Goal: Task Accomplishment & Management: Manage account settings

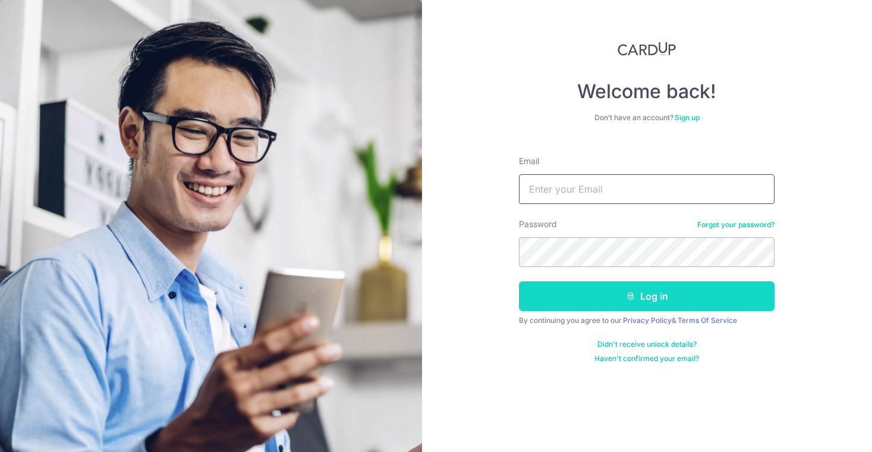
type input "[EMAIL_ADDRESS][DOMAIN_NAME]"
click at [634, 297] on icon "submit" at bounding box center [631, 296] width 10 height 10
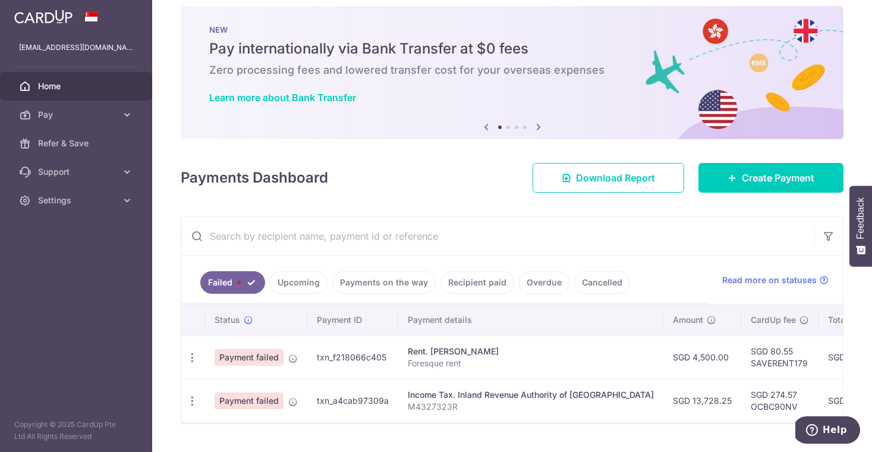
scroll to position [14, 0]
click at [537, 360] on p "Foresque rent" at bounding box center [531, 362] width 246 height 12
click at [193, 355] on icon "button" at bounding box center [192, 357] width 12 height 12
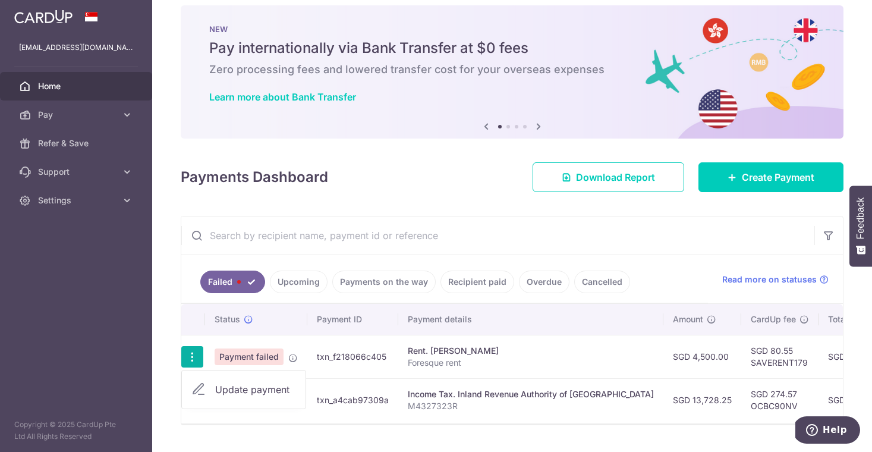
click at [245, 391] on span "Update payment" at bounding box center [255, 389] width 81 height 14
radio input "true"
type input "4,500.00"
type input "Foresque rent"
type input "SAVERENT179"
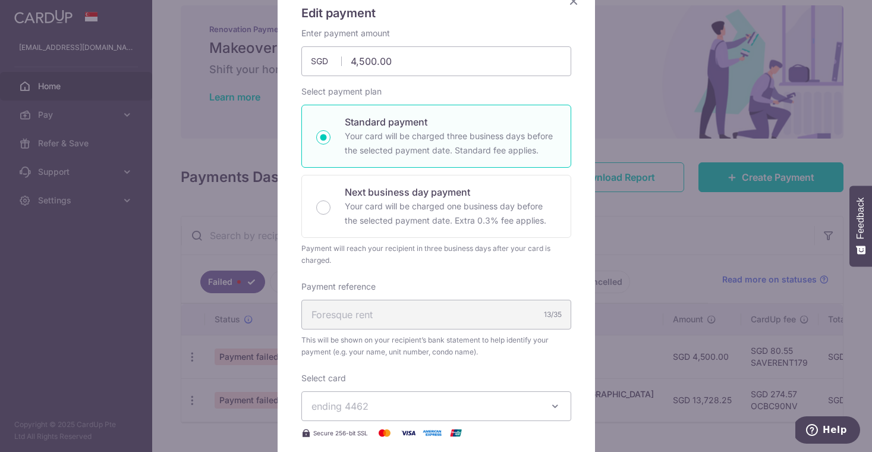
scroll to position [256, 0]
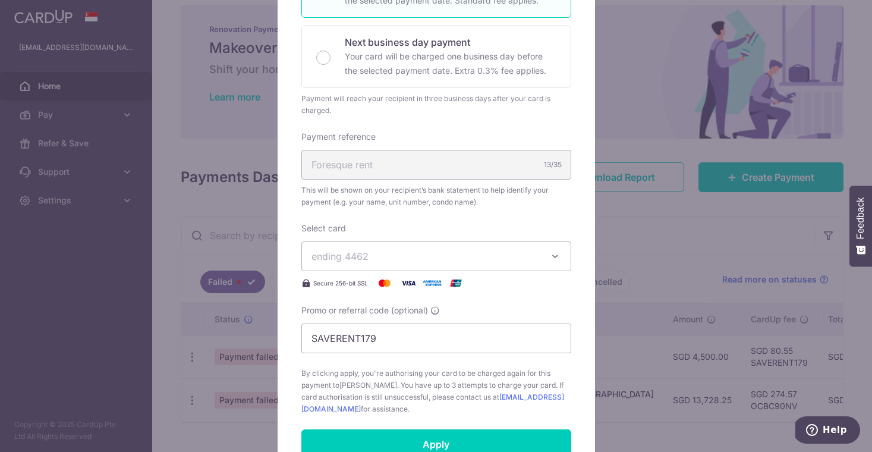
click at [410, 255] on span "ending 4462" at bounding box center [425, 256] width 228 height 14
click at [416, 306] on span "**** 4462" at bounding box center [436, 312] width 250 height 14
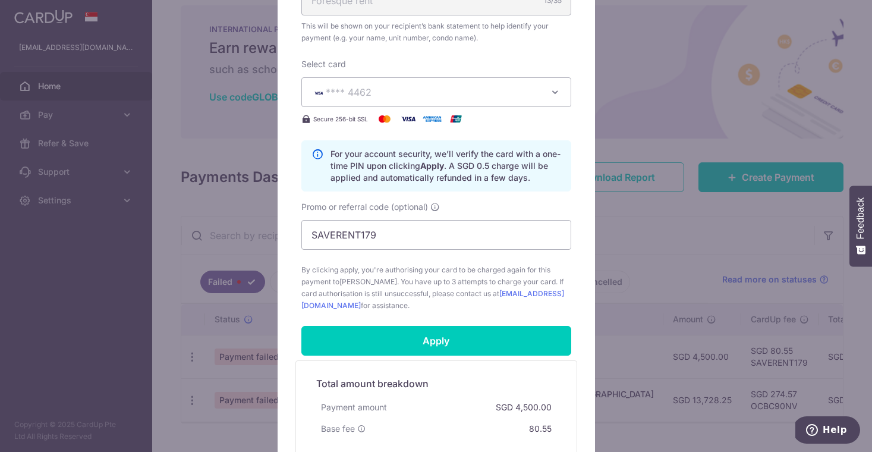
scroll to position [571, 0]
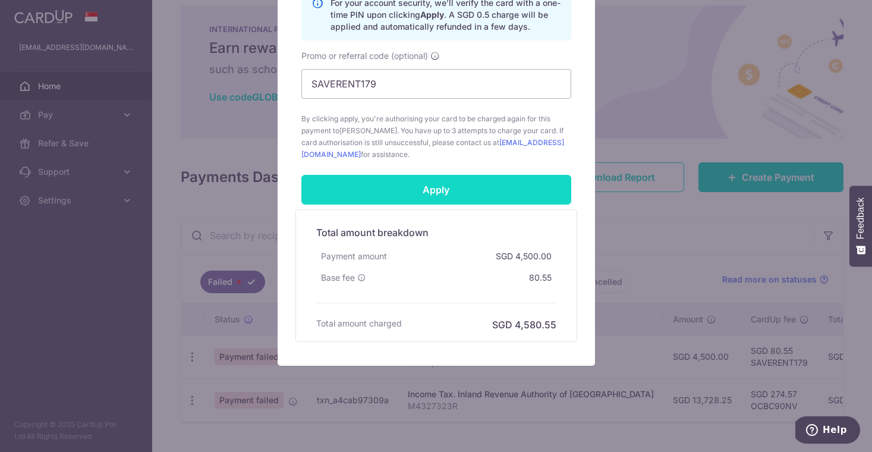
click at [458, 187] on input "Apply" at bounding box center [436, 190] width 270 height 30
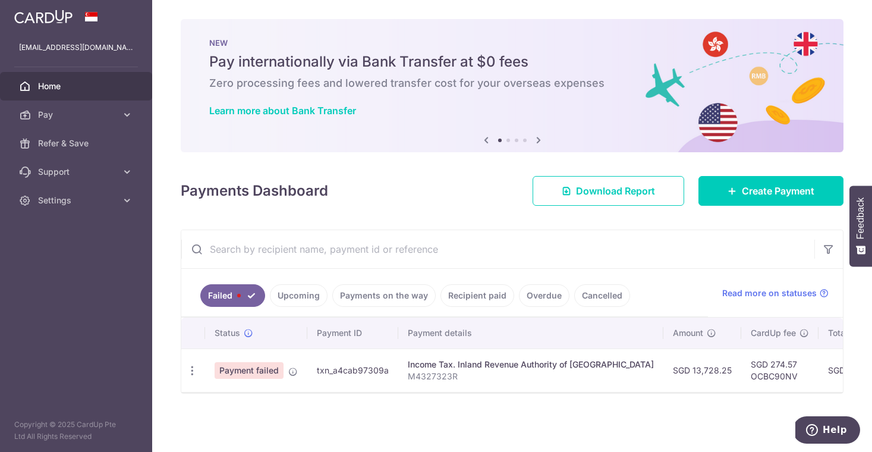
click at [292, 298] on link "Upcoming" at bounding box center [299, 295] width 58 height 23
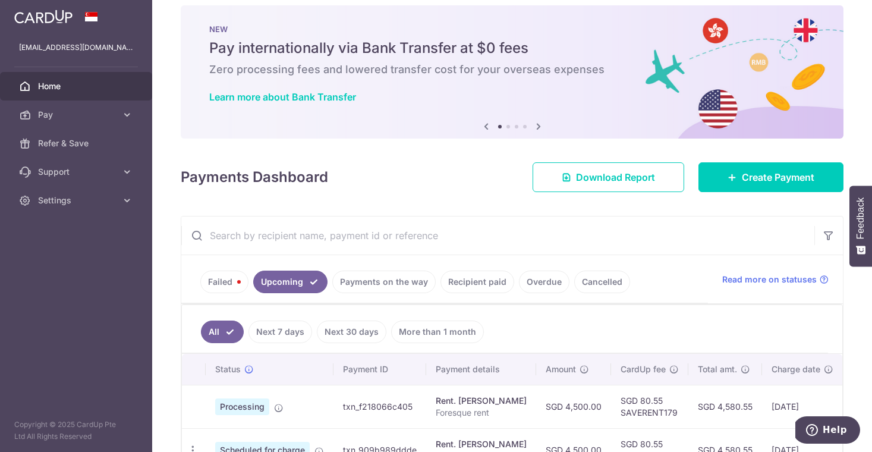
scroll to position [51, 0]
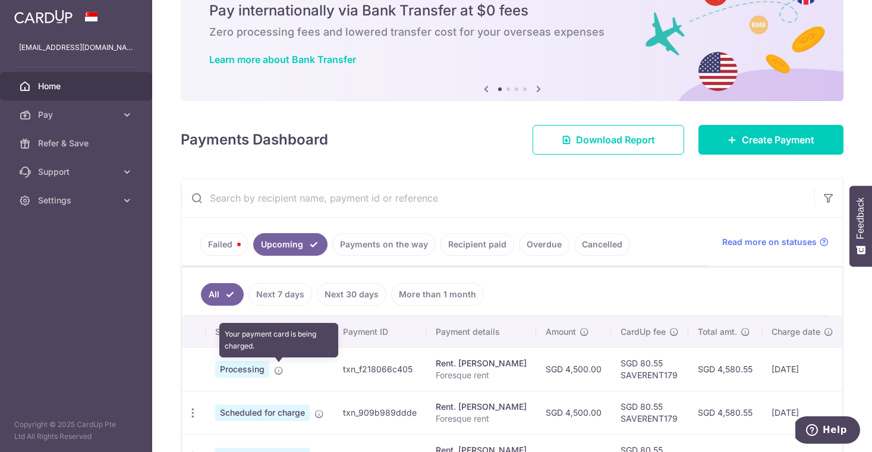
click at [279, 374] on icon at bounding box center [279, 370] width 10 height 10
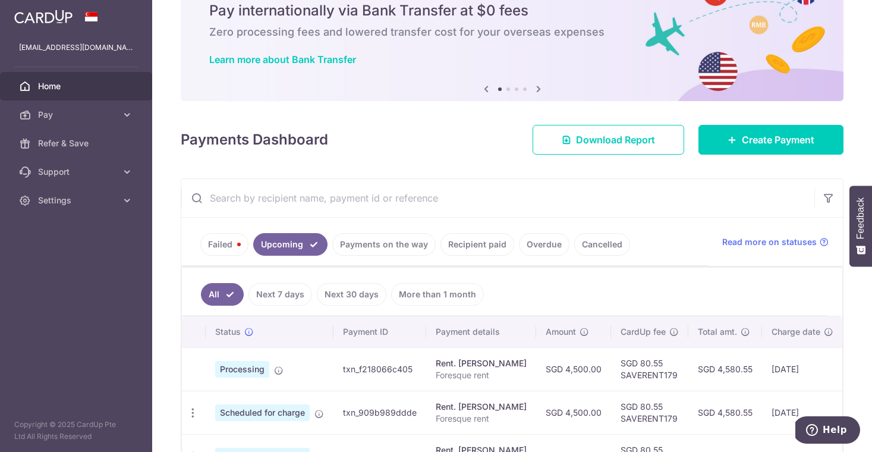
scroll to position [108, 0]
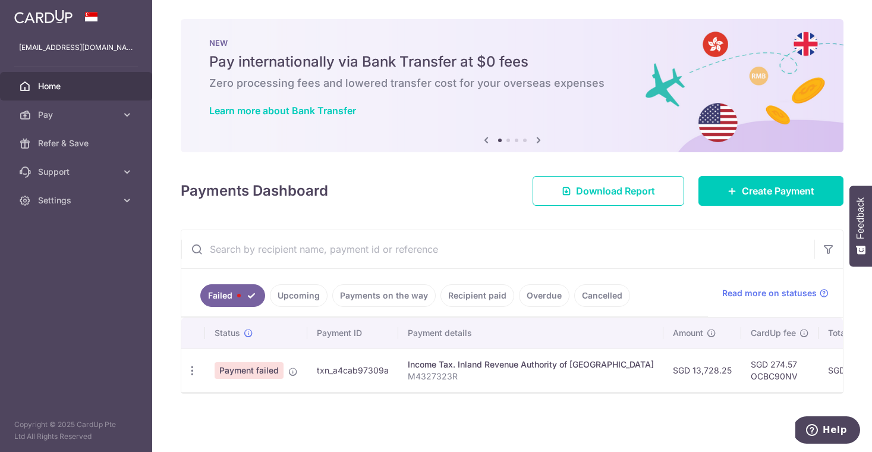
click at [295, 304] on link "Upcoming" at bounding box center [299, 295] width 58 height 23
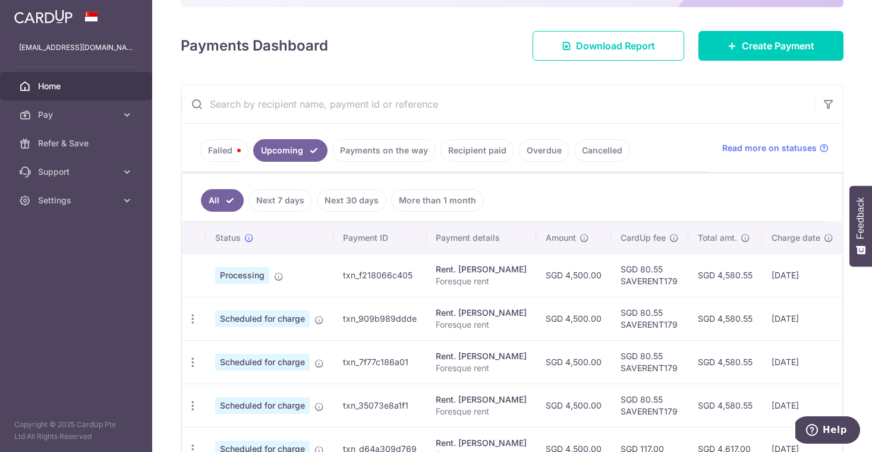
scroll to position [162, 0]
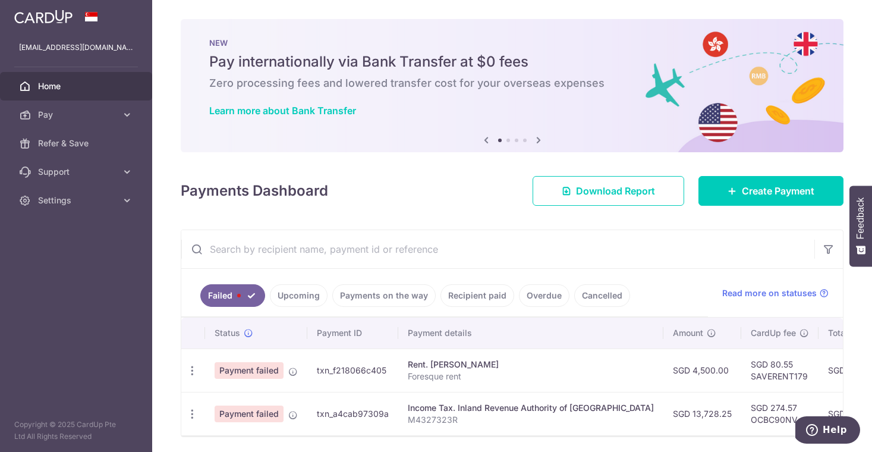
click at [286, 298] on link "Upcoming" at bounding box center [299, 295] width 58 height 23
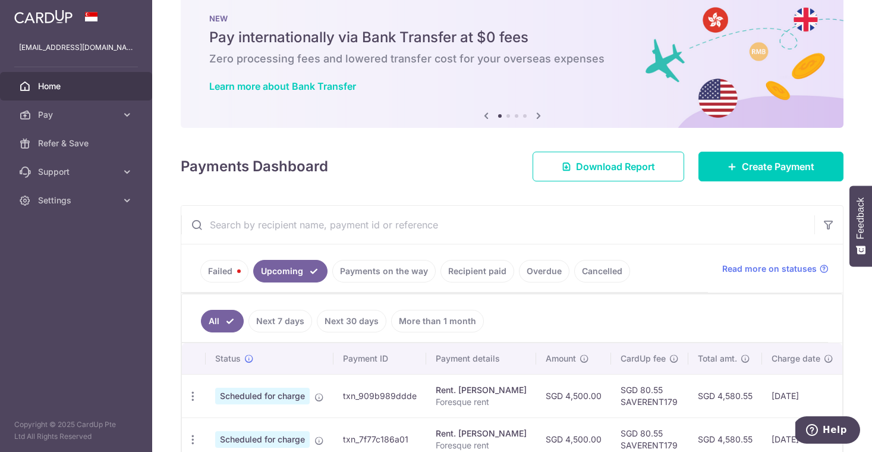
scroll to position [27, 0]
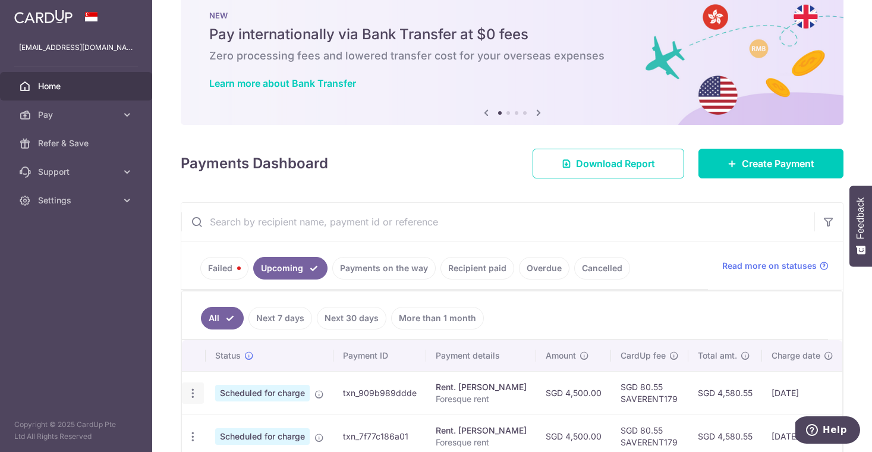
click at [188, 393] on icon "button" at bounding box center [193, 393] width 12 height 12
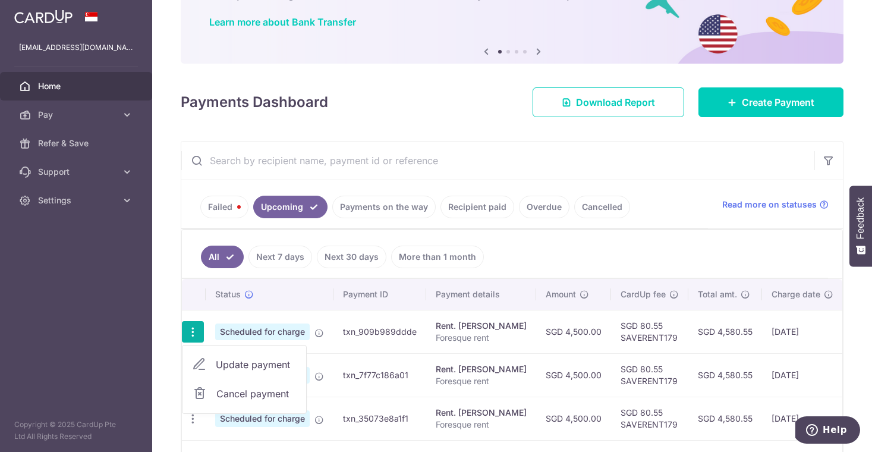
scroll to position [98, 0]
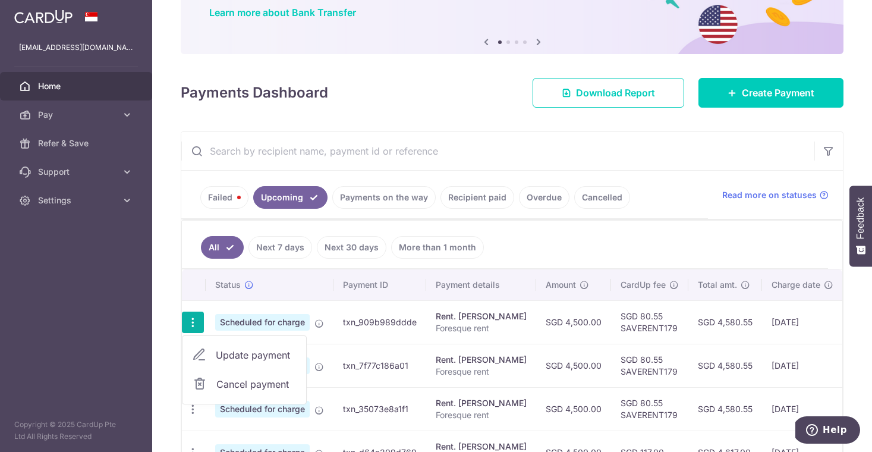
click at [219, 384] on span "Cancel payment" at bounding box center [256, 384] width 80 height 14
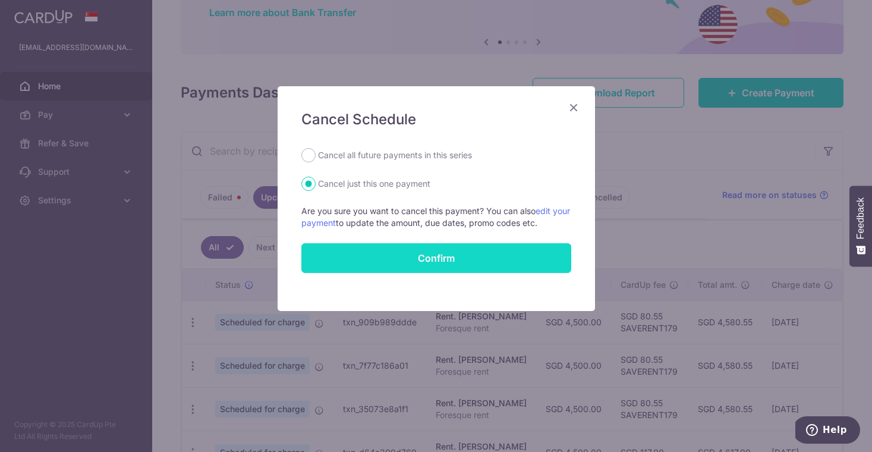
click at [403, 261] on button "Confirm" at bounding box center [436, 258] width 270 height 30
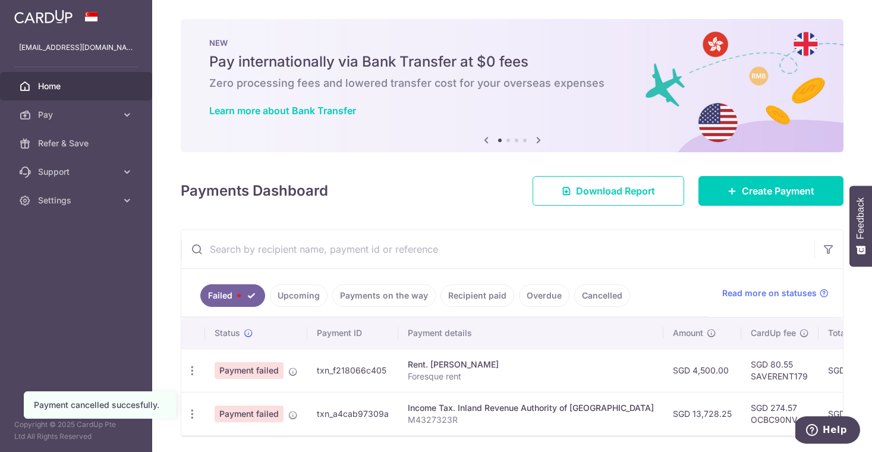
click at [303, 292] on link "Upcoming" at bounding box center [299, 295] width 58 height 23
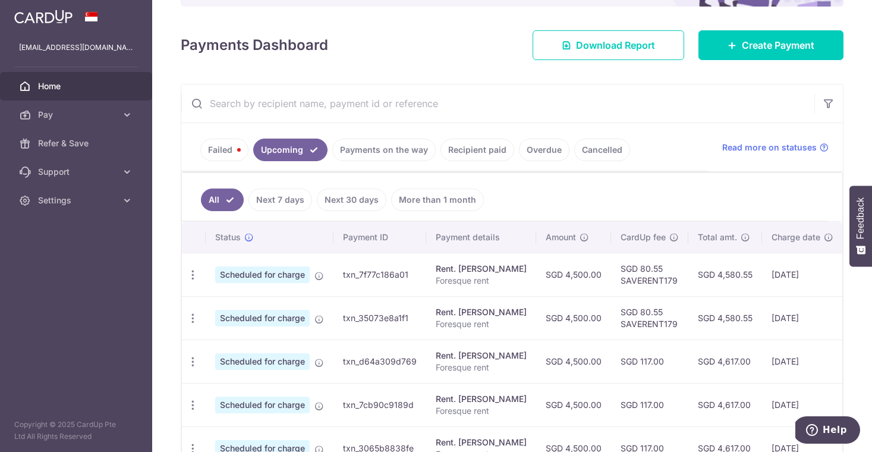
scroll to position [151, 0]
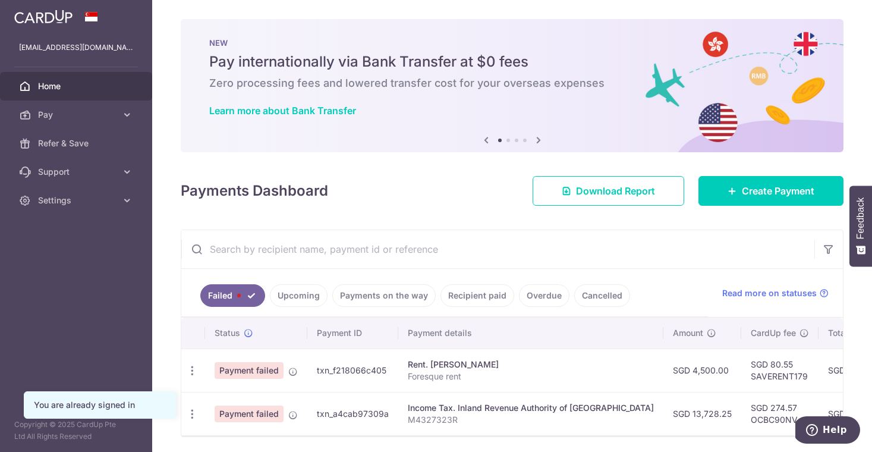
click at [294, 298] on link "Upcoming" at bounding box center [299, 295] width 58 height 23
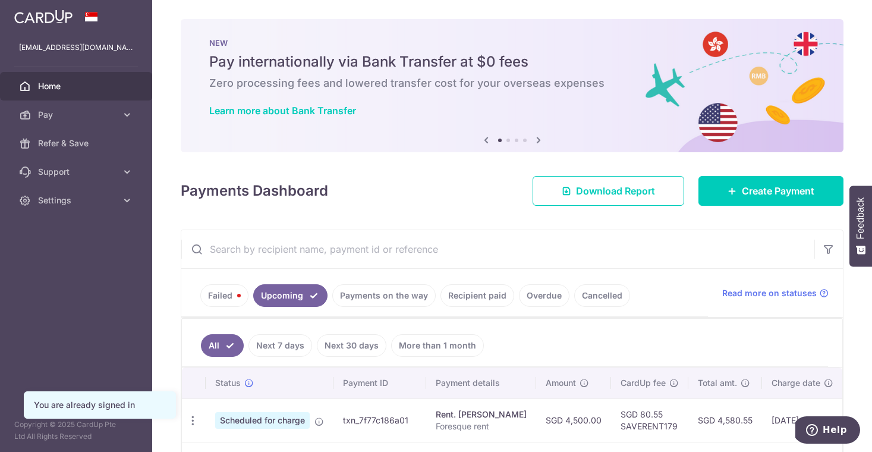
click at [213, 287] on link "Failed" at bounding box center [224, 295] width 48 height 23
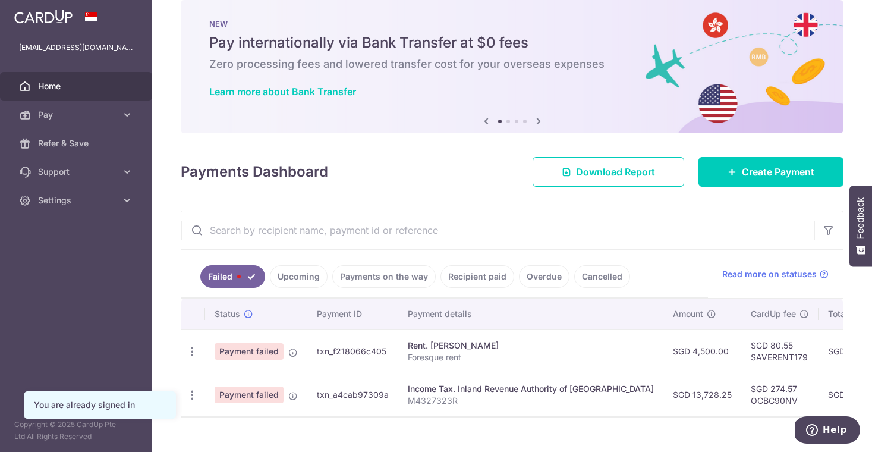
scroll to position [21, 0]
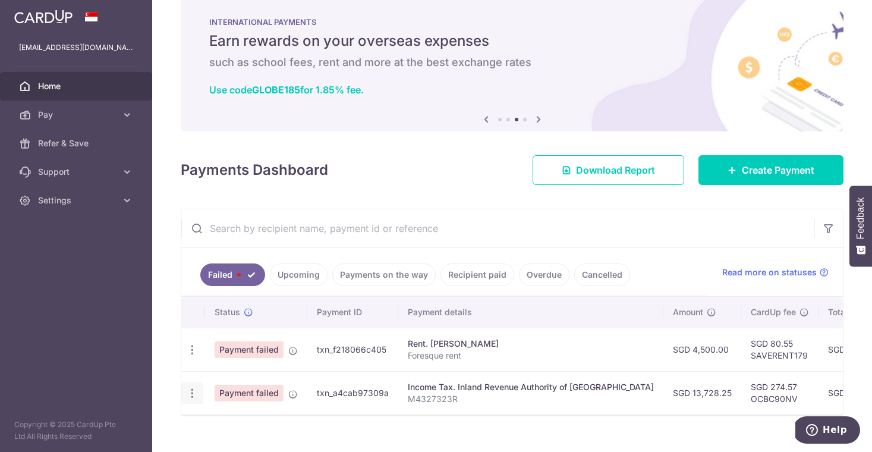
click at [192, 383] on div "Update payment" at bounding box center [192, 393] width 22 height 22
click at [191, 390] on icon "button" at bounding box center [192, 393] width 12 height 12
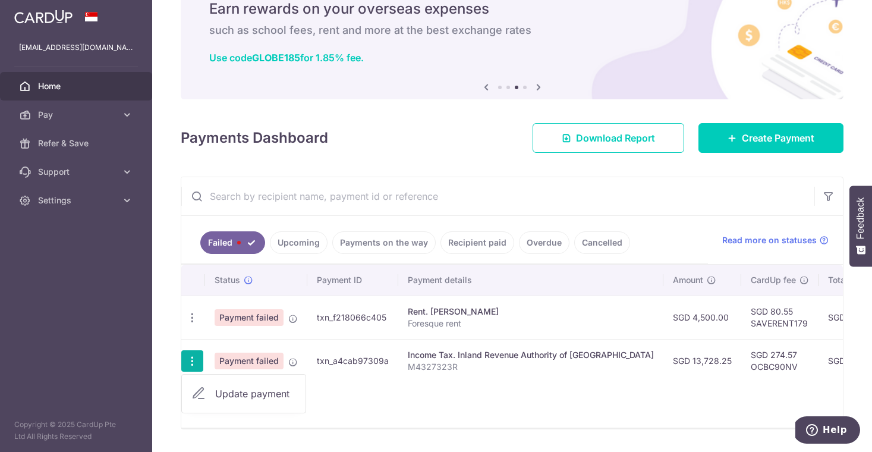
click at [218, 395] on span "Update payment" at bounding box center [255, 393] width 81 height 14
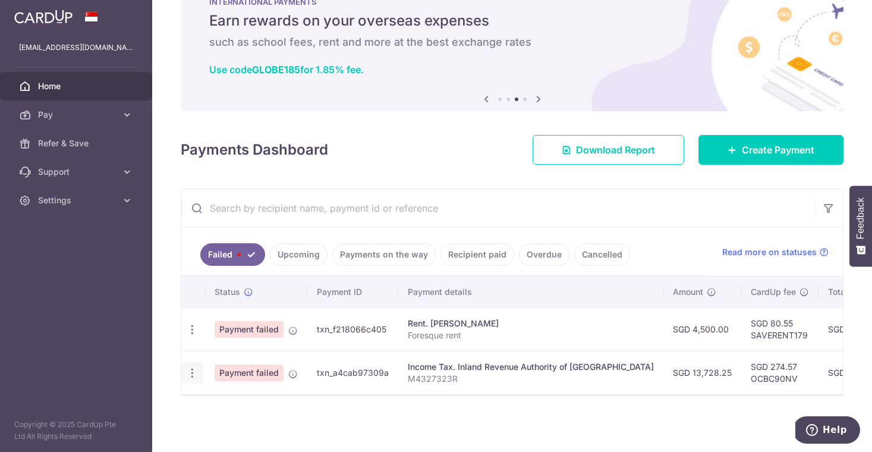
scroll to position [41, 0]
radio input "true"
type input "13,728.25"
type input "M4327323R"
type input "OCBC90NV"
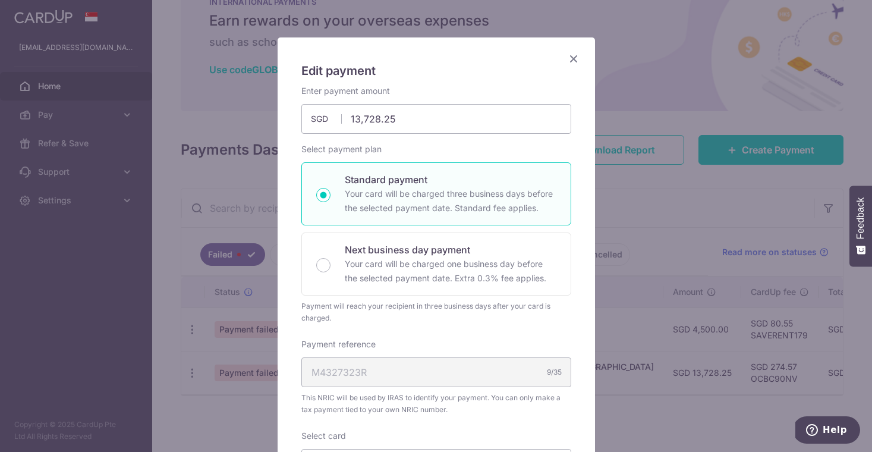
scroll to position [137, 0]
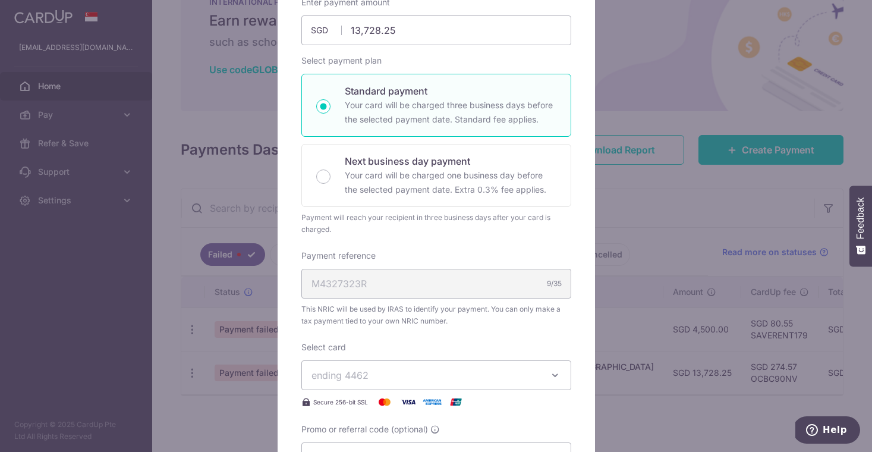
click at [334, 374] on span "ending 4462" at bounding box center [339, 375] width 57 height 12
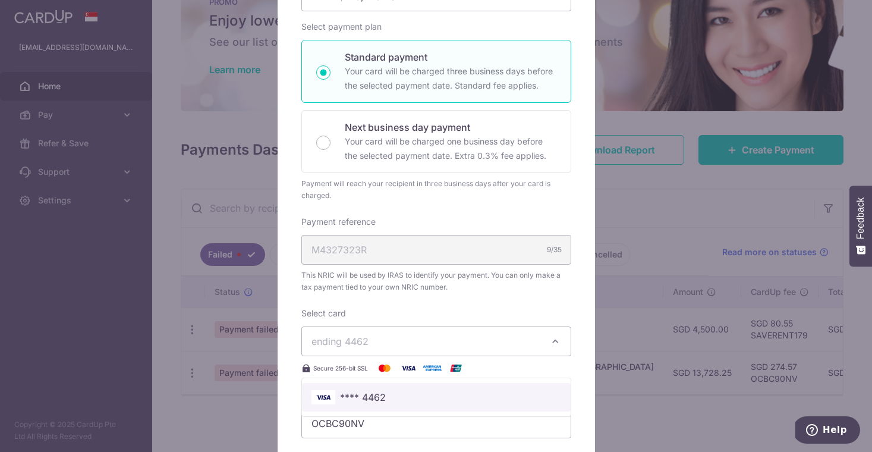
click at [367, 386] on link "**** 4462" at bounding box center [436, 397] width 269 height 29
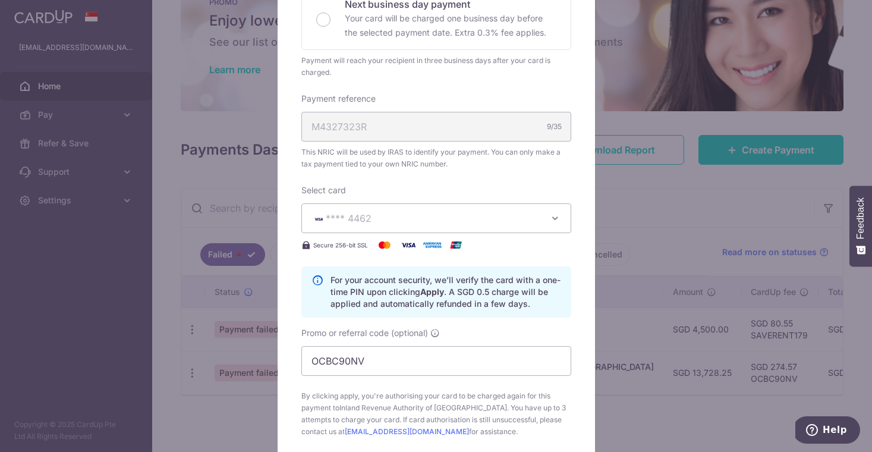
scroll to position [523, 0]
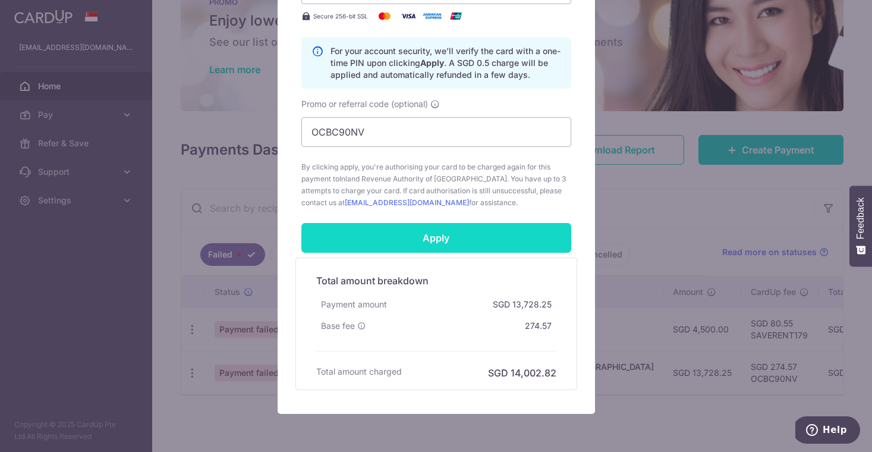
click at [411, 241] on input "Apply" at bounding box center [436, 238] width 270 height 30
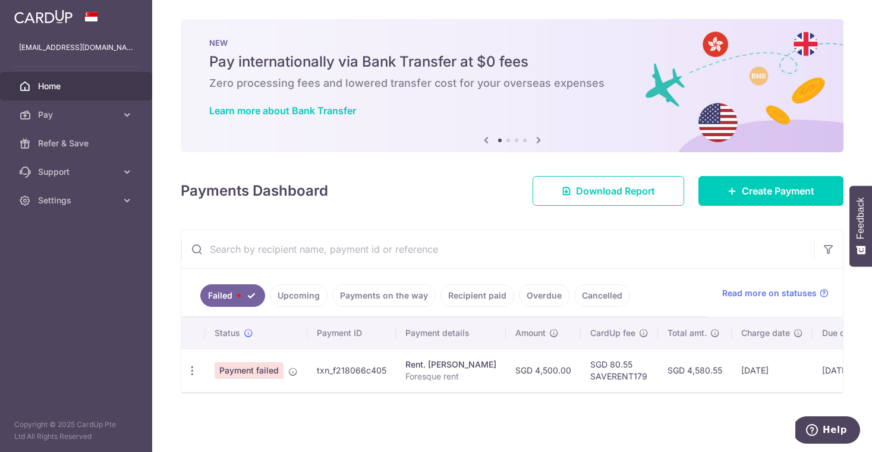
click at [301, 298] on link "Upcoming" at bounding box center [299, 295] width 58 height 23
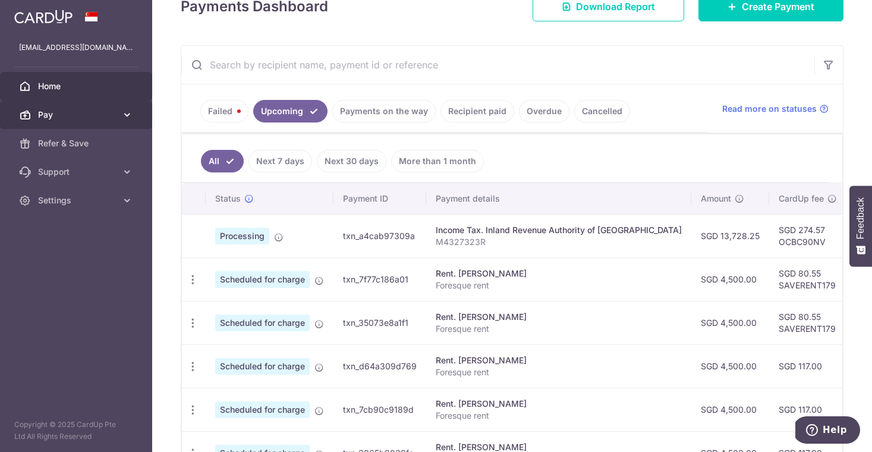
click at [87, 114] on span "Pay" at bounding box center [77, 115] width 78 height 12
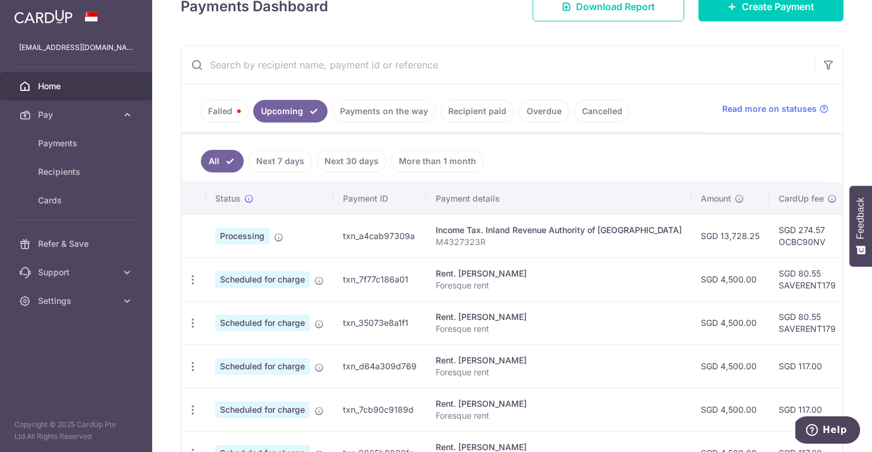
click at [96, 86] on span "Home" at bounding box center [77, 86] width 78 height 12
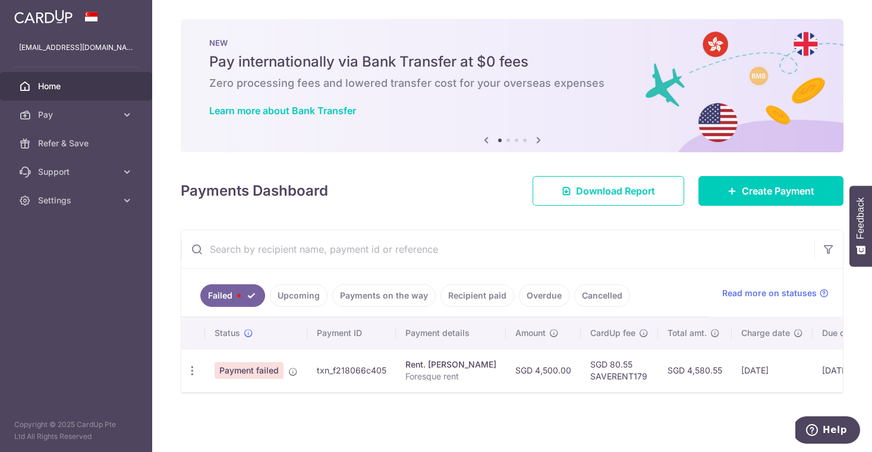
click at [290, 304] on link "Upcoming" at bounding box center [299, 295] width 58 height 23
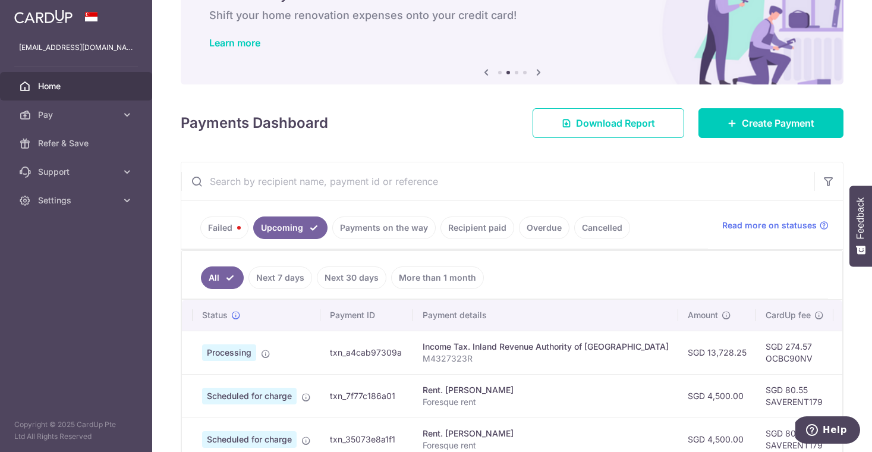
scroll to position [70, 0]
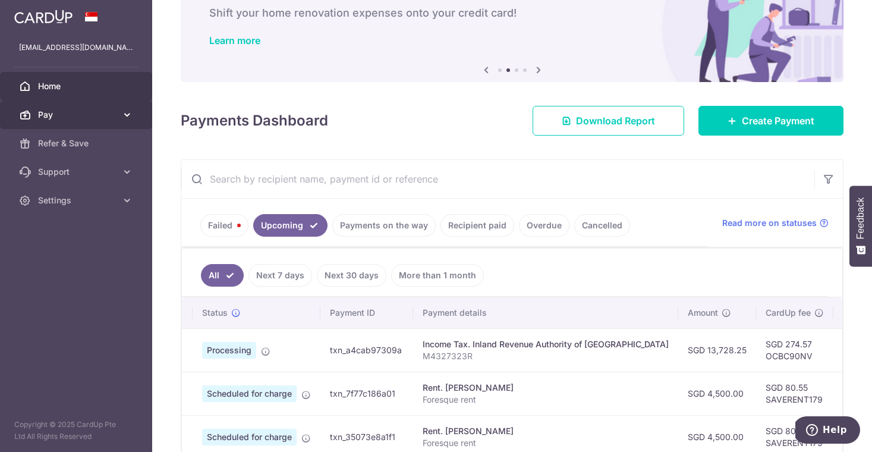
click at [77, 115] on span "Pay" at bounding box center [77, 115] width 78 height 12
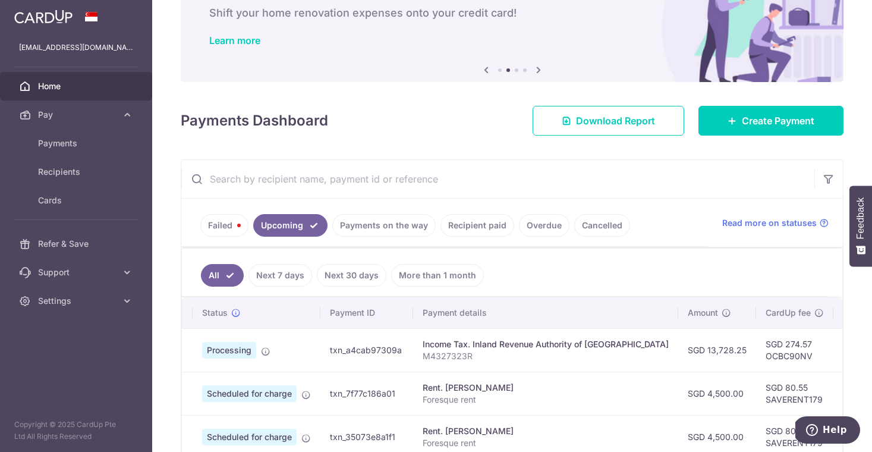
click at [78, 92] on span "Home" at bounding box center [77, 86] width 78 height 12
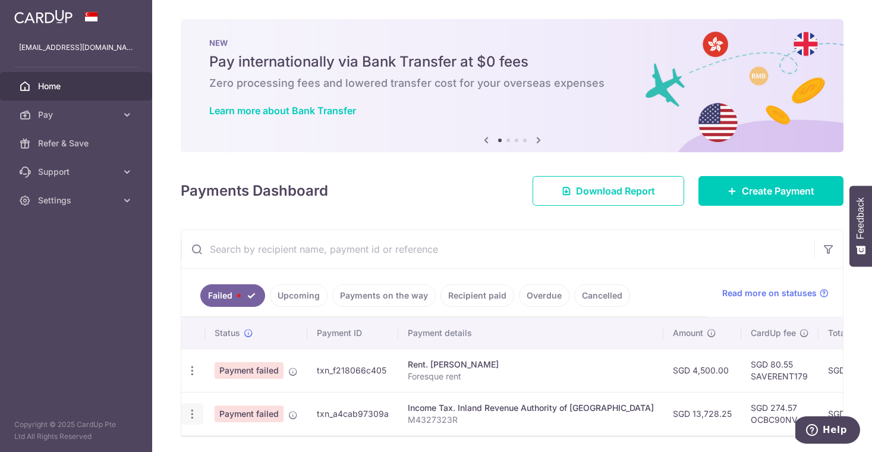
click at [192, 419] on icon "button" at bounding box center [192, 414] width 12 height 12
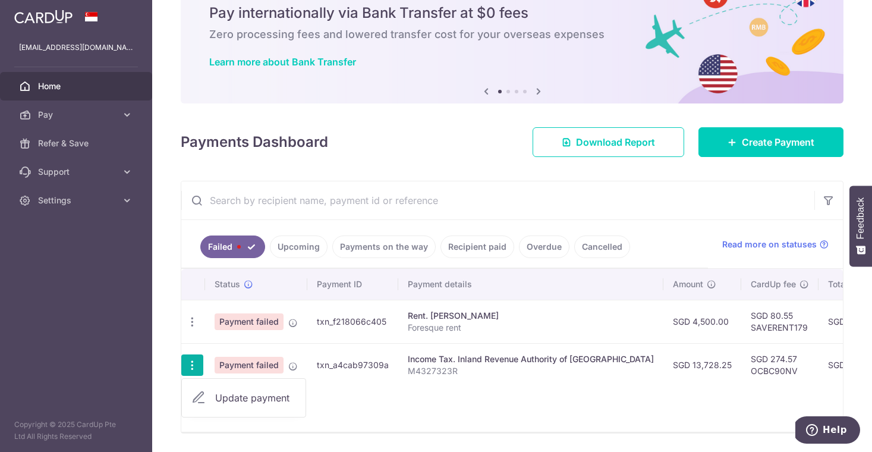
click at [231, 395] on span "Update payment" at bounding box center [255, 397] width 81 height 14
radio input "true"
type input "13,728.25"
type input "M4327323R"
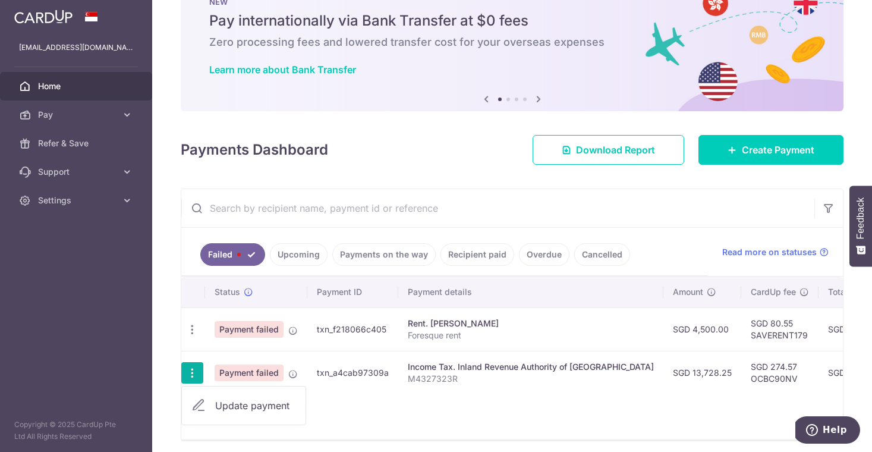
type input "OCBC90NV"
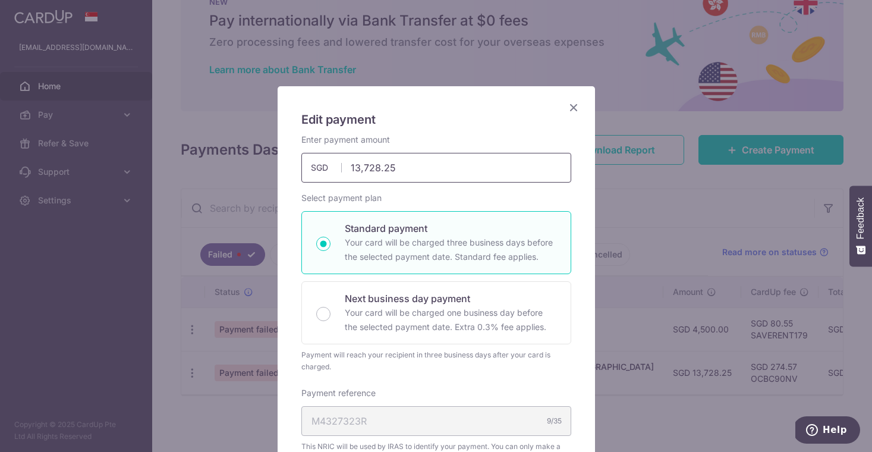
click at [393, 166] on input "13,728.25" at bounding box center [436, 168] width 270 height 30
drag, startPoint x: 380, startPoint y: 168, endPoint x: 354, endPoint y: 168, distance: 26.1
click at [354, 168] on input "13,728.25" at bounding box center [436, 168] width 270 height 30
drag, startPoint x: 405, startPoint y: 165, endPoint x: 340, endPoint y: 166, distance: 64.8
click at [340, 166] on div "13,728.25 13728.25 SGD" at bounding box center [436, 168] width 270 height 30
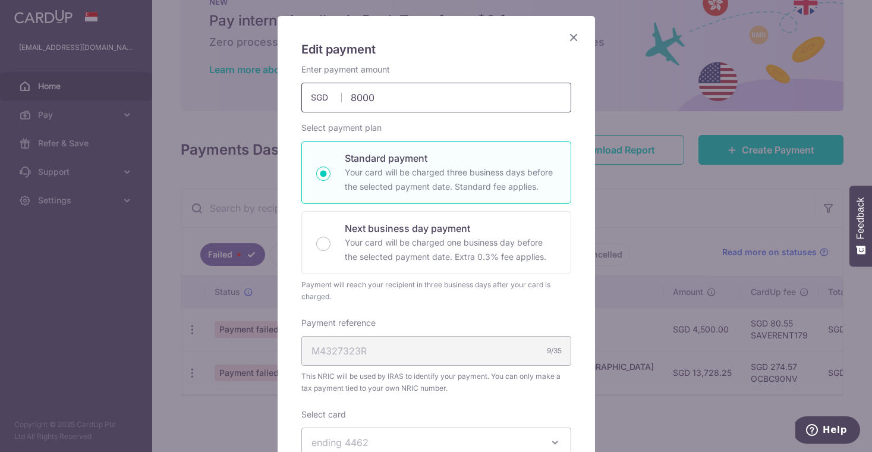
scroll to position [71, 0]
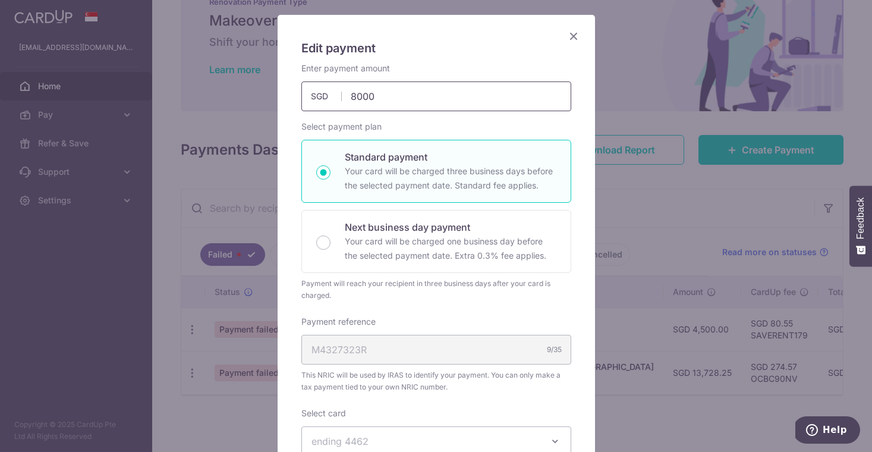
click at [415, 108] on input "8000" at bounding box center [436, 96] width 270 height 30
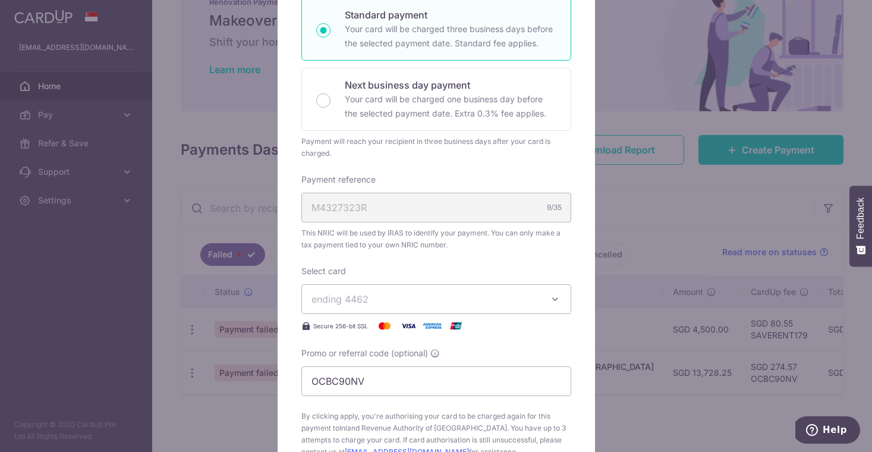
scroll to position [229, 0]
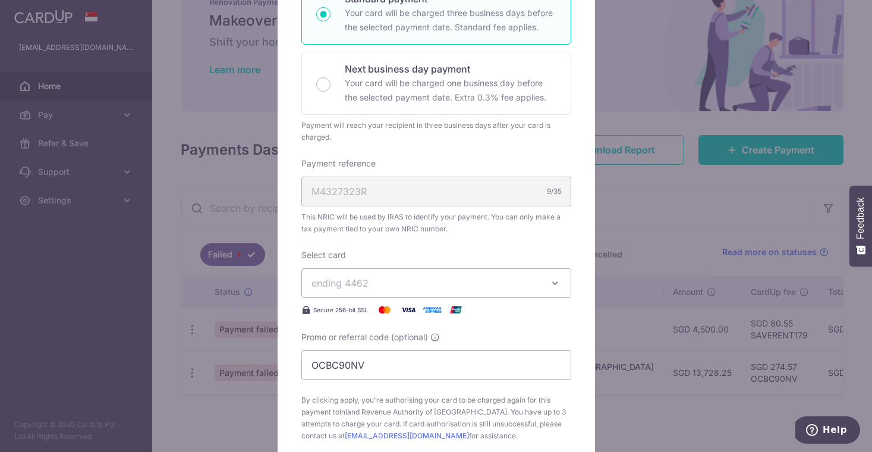
type input "8,000.00"
click at [450, 279] on div "Enter payment amount 8,000.00 8000.00 SGD To change the payment amount, please …" at bounding box center [436, 172] width 270 height 537
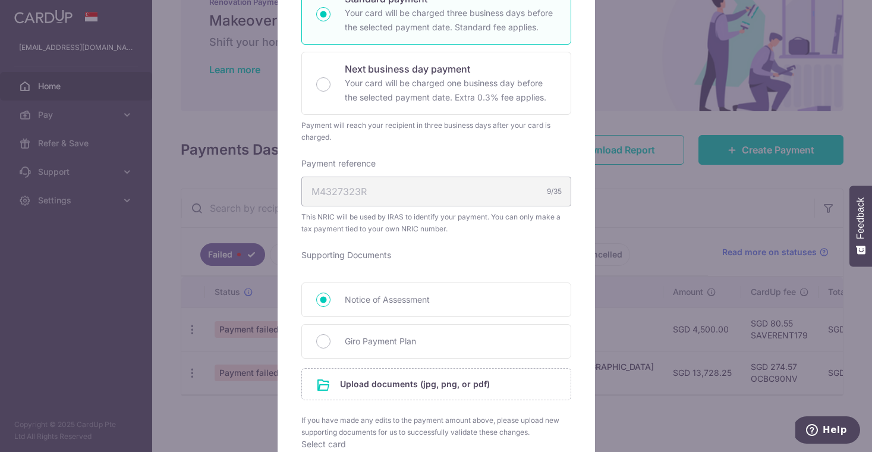
click at [472, 200] on div "M4327323R 9/35" at bounding box center [436, 191] width 270 height 30
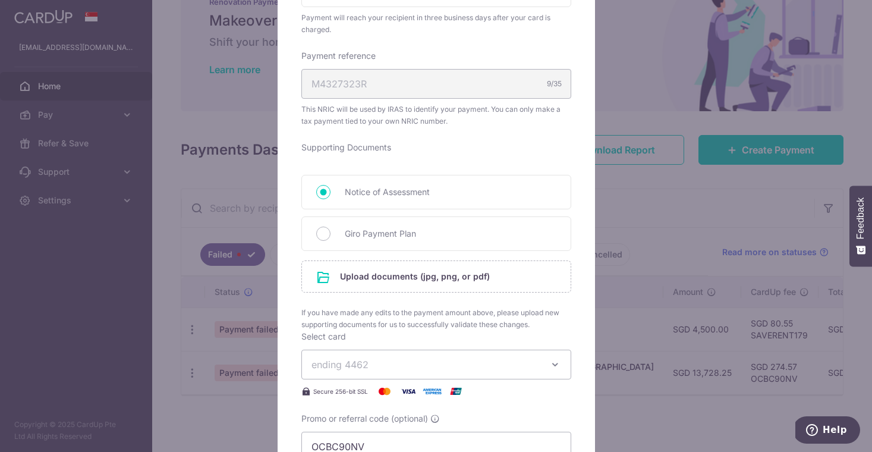
scroll to position [338, 0]
click at [471, 370] on span "ending 4462" at bounding box center [425, 363] width 228 height 14
click at [460, 426] on link "**** 4462" at bounding box center [436, 419] width 269 height 29
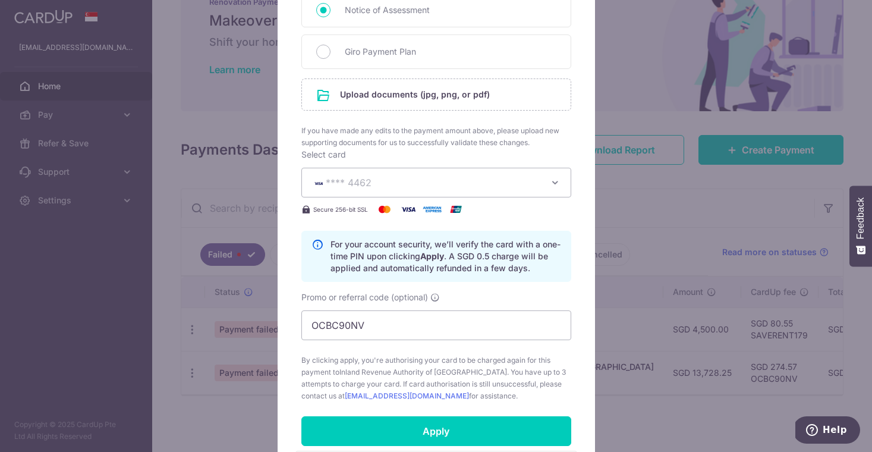
scroll to position [520, 0]
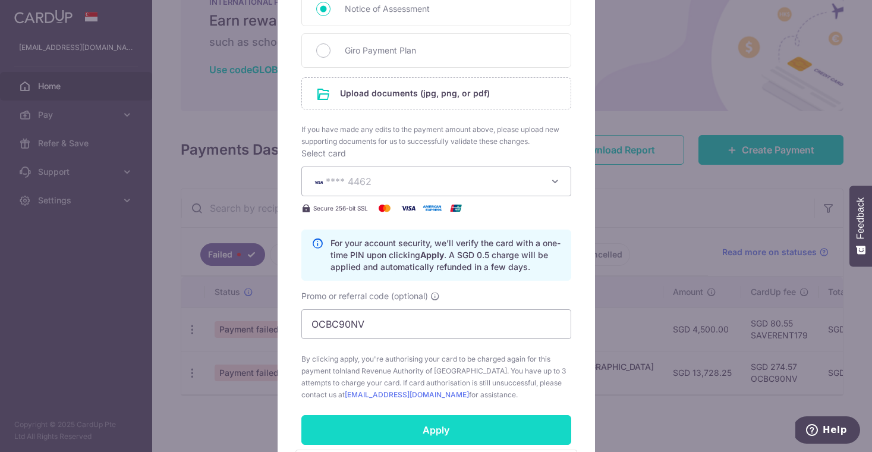
click at [460, 434] on input "Apply" at bounding box center [436, 430] width 270 height 30
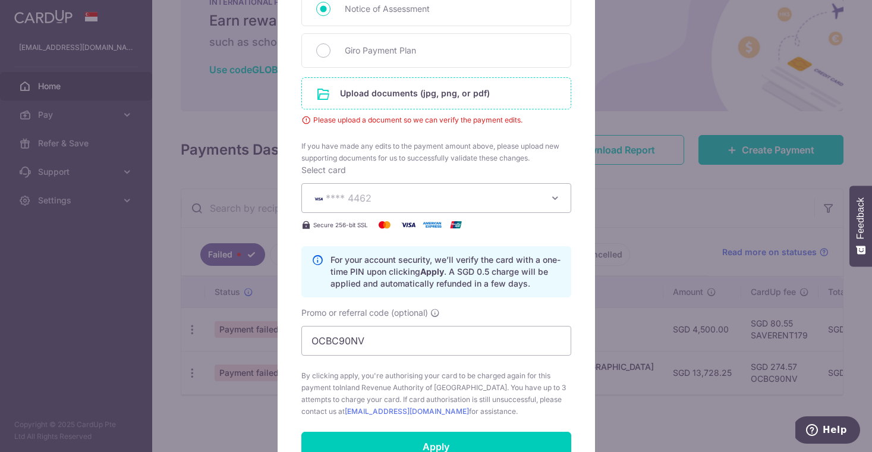
click at [455, 77] on div "Upload documents (jpg, png, or pdf)" at bounding box center [436, 93] width 270 height 32
click at [454, 96] on input "file" at bounding box center [436, 93] width 269 height 31
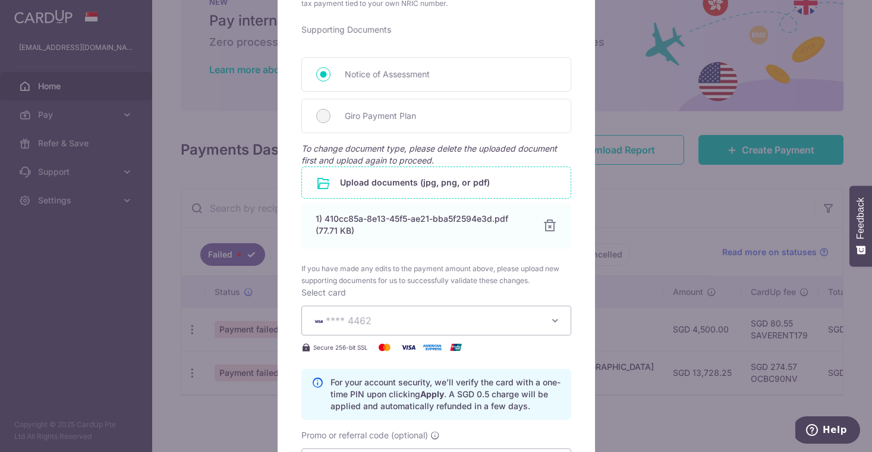
scroll to position [626, 0]
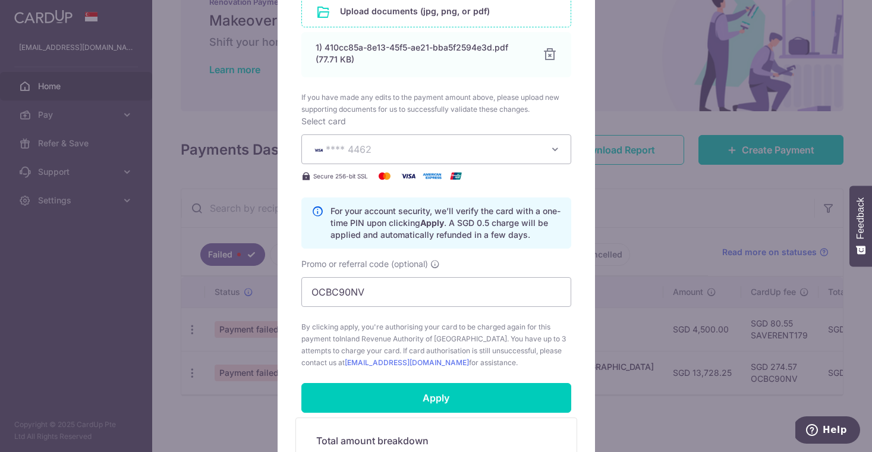
click at [413, 154] on span "**** 4462" at bounding box center [425, 149] width 228 height 14
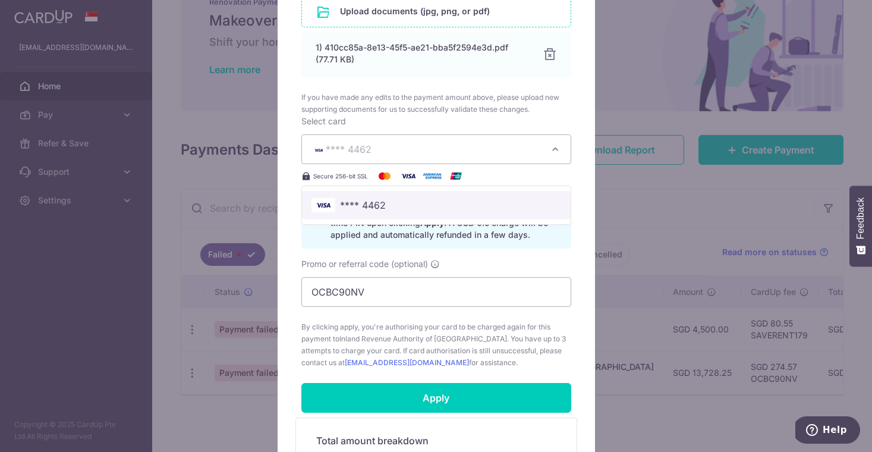
click at [402, 206] on span "**** 4462" at bounding box center [436, 205] width 250 height 14
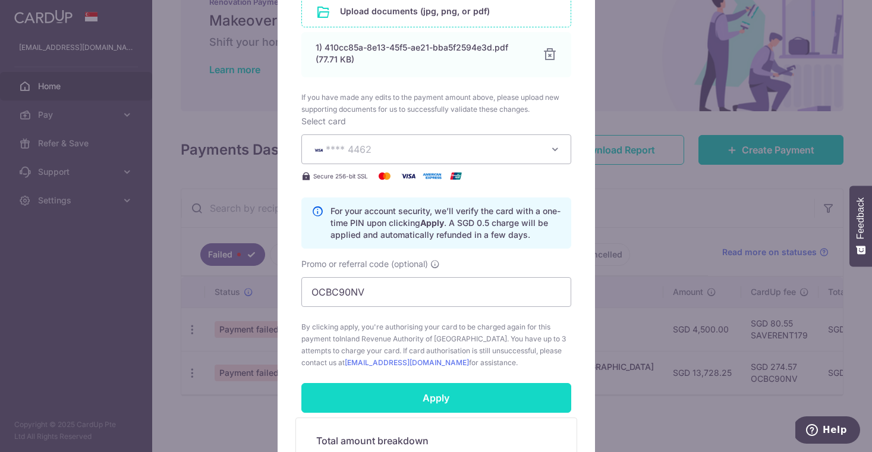
click at [428, 403] on input "Apply" at bounding box center [436, 398] width 270 height 30
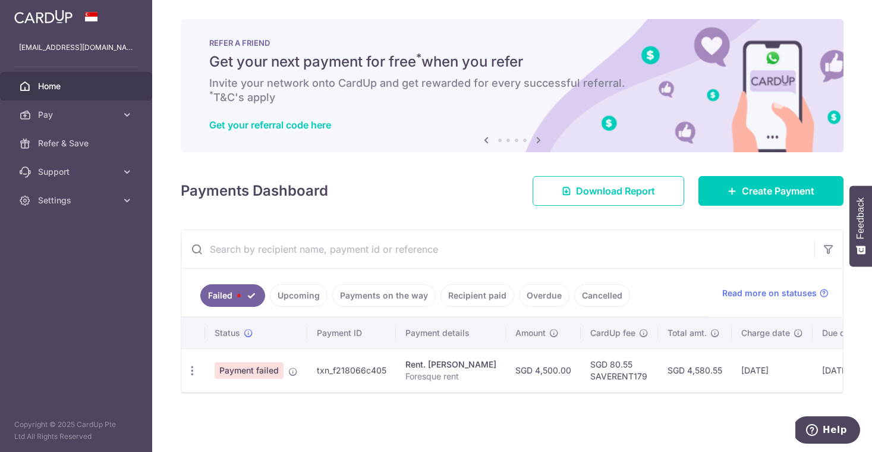
click at [307, 302] on link "Upcoming" at bounding box center [299, 295] width 58 height 23
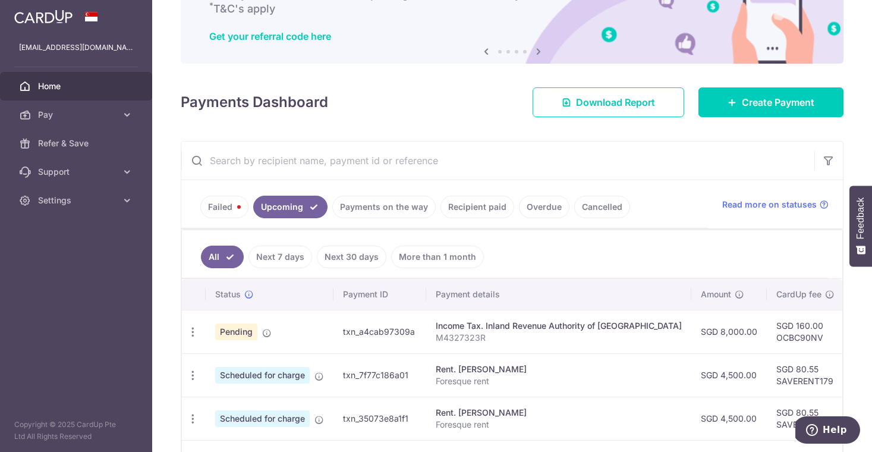
scroll to position [90, 0]
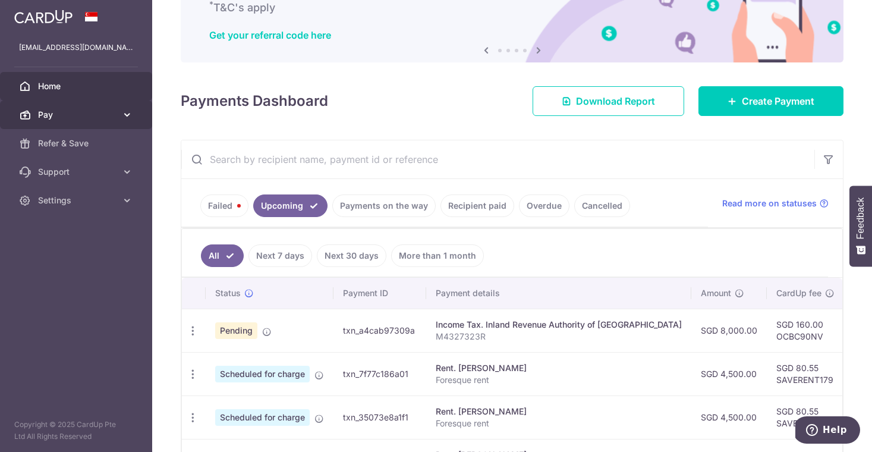
click at [74, 121] on link "Pay" at bounding box center [76, 114] width 152 height 29
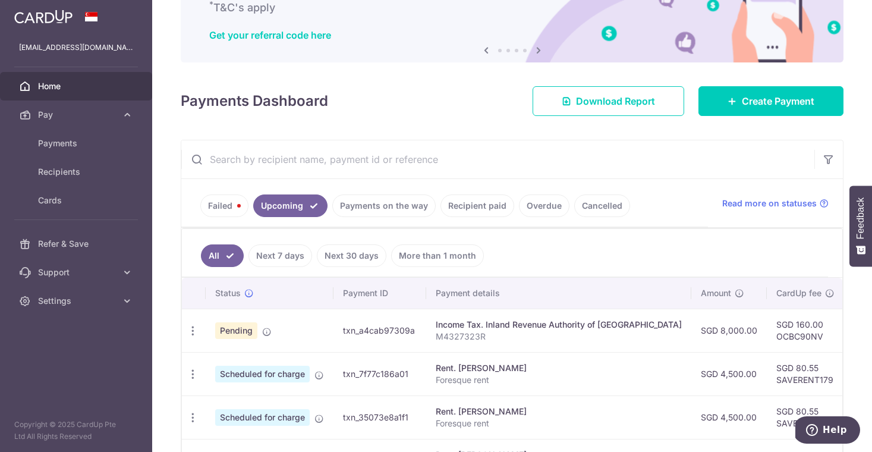
click at [81, 94] on link "Home" at bounding box center [76, 86] width 152 height 29
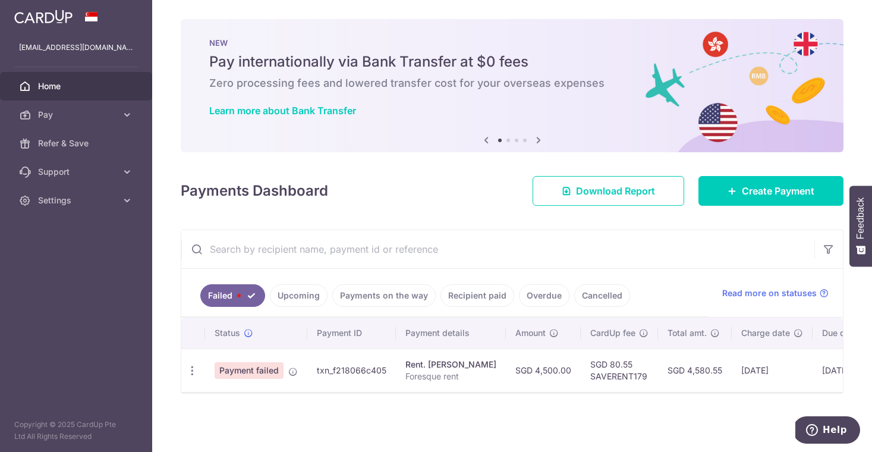
click at [292, 301] on link "Upcoming" at bounding box center [299, 295] width 58 height 23
